Goal: Register for event/course

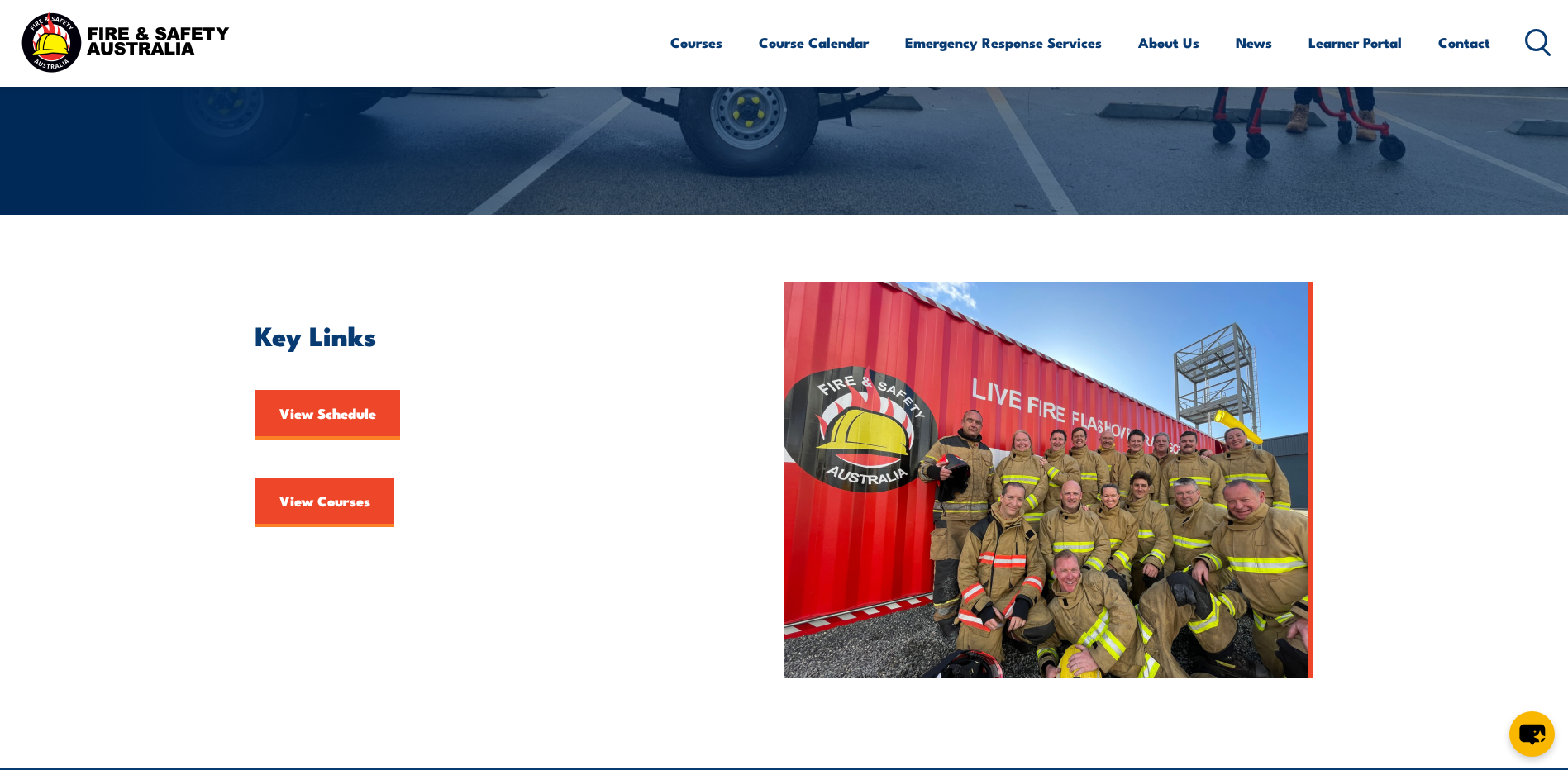
scroll to position [330, 0]
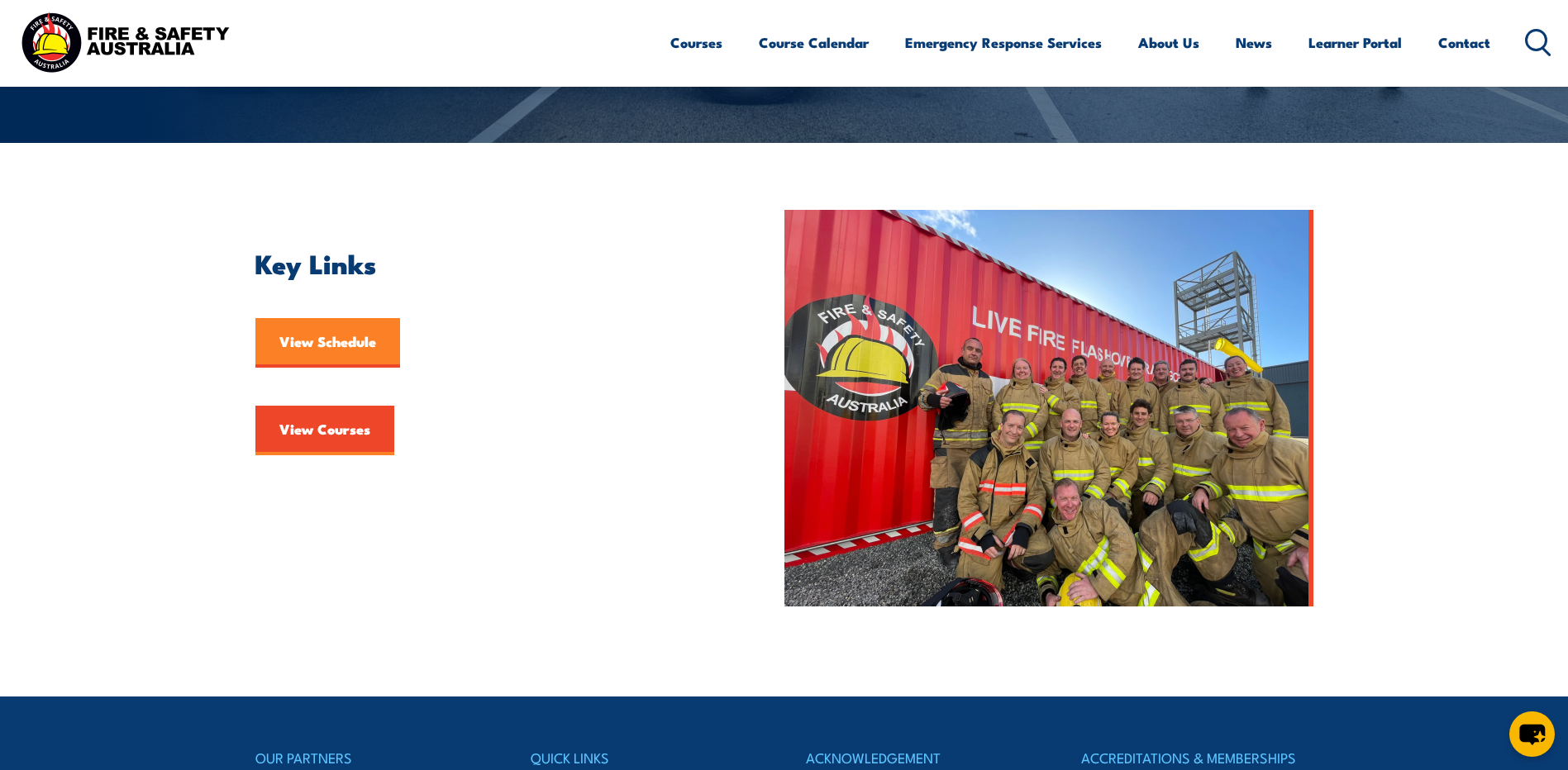
click at [323, 334] on link "View Schedule" at bounding box center [327, 343] width 145 height 49
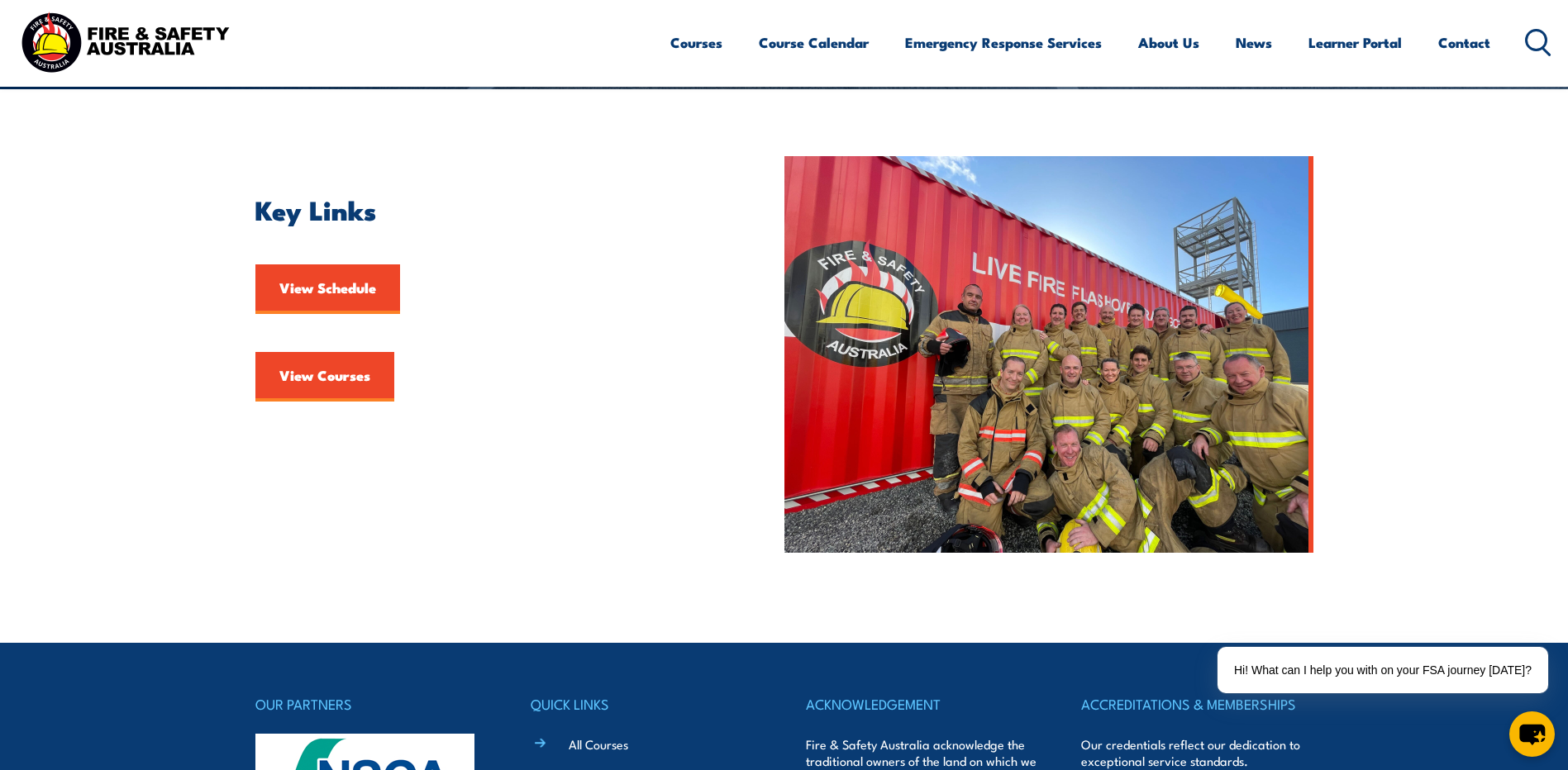
scroll to position [413, 0]
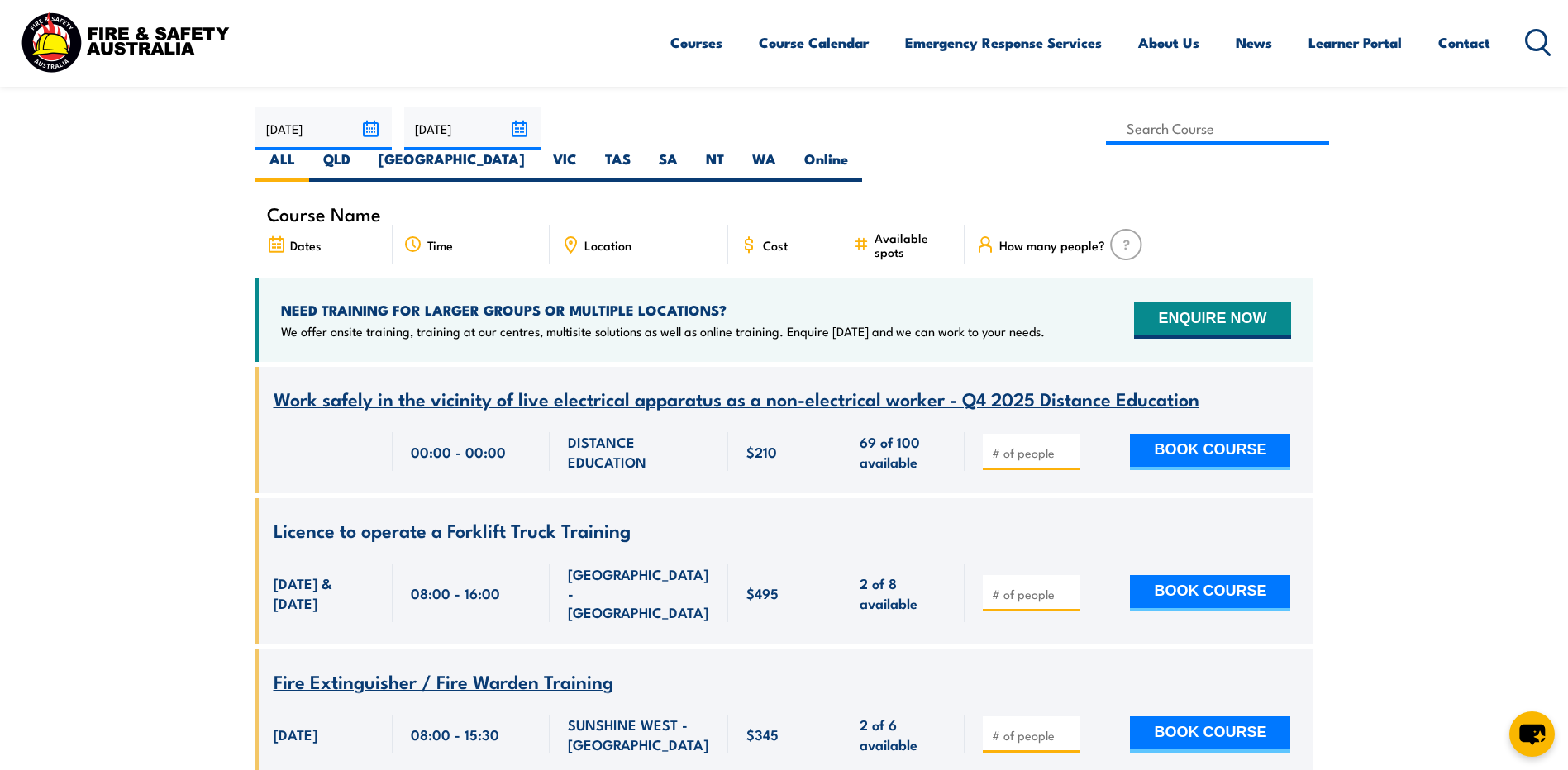
scroll to position [496, 0]
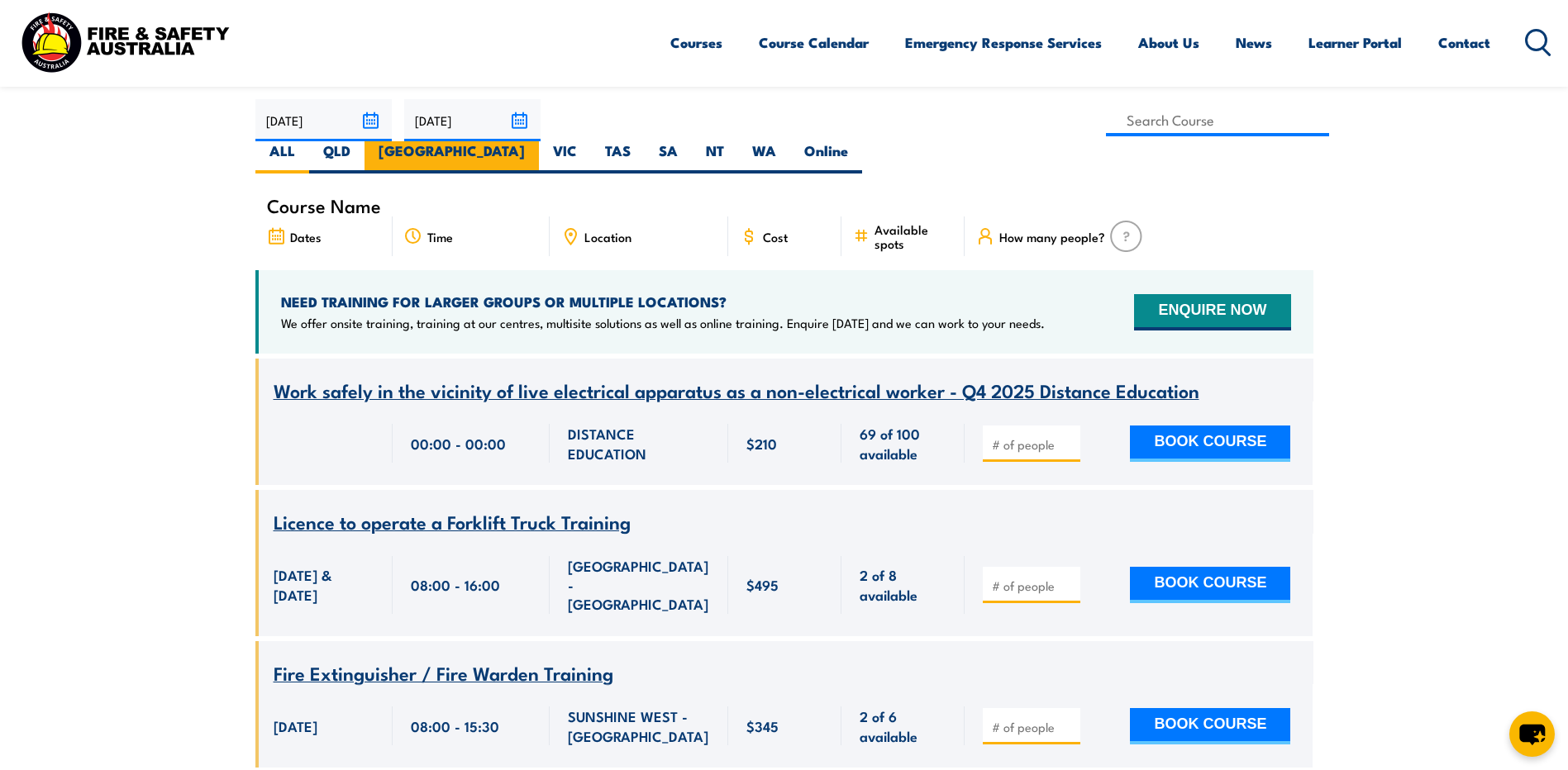
click at [539, 141] on label "[GEOGRAPHIC_DATA]" at bounding box center [451, 157] width 175 height 33
click at [535, 141] on input "[GEOGRAPHIC_DATA]" at bounding box center [530, 147] width 11 height 11
radio input "true"
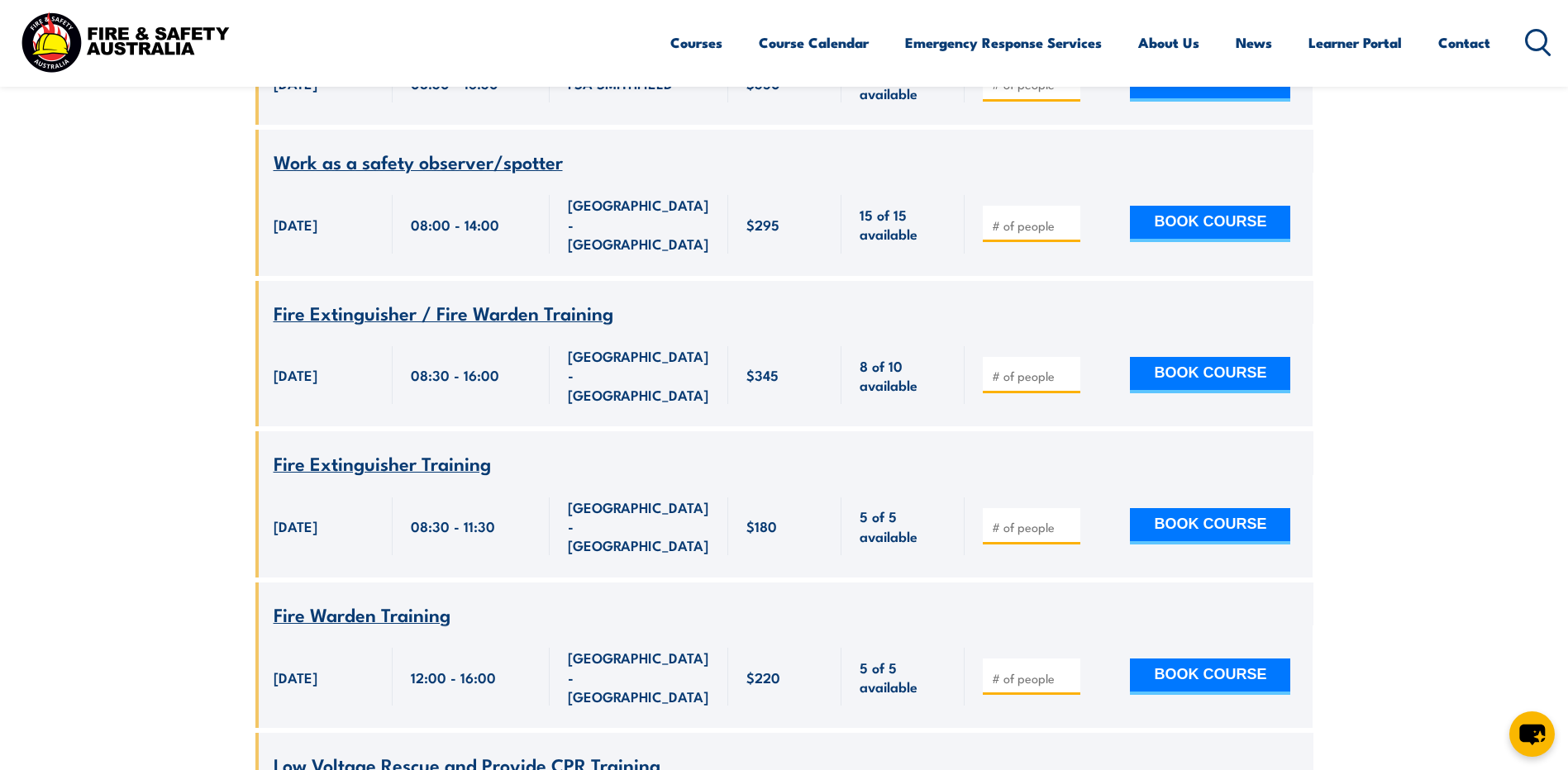
scroll to position [6212, 0]
